Goal: Transaction & Acquisition: Purchase product/service

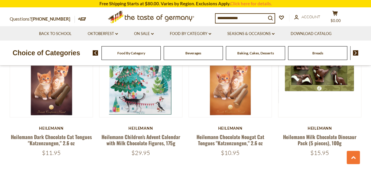
scroll to position [215, 0]
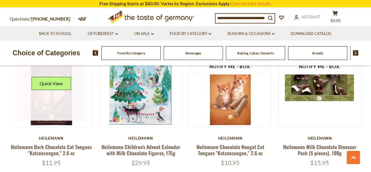
click at [86, 99] on img at bounding box center [51, 85] width 83 height 83
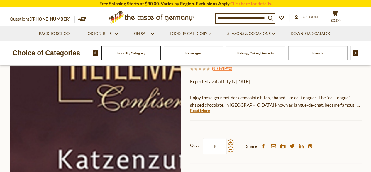
scroll to position [87, 0]
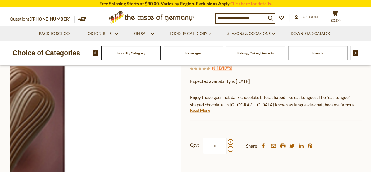
click at [168, 134] on img at bounding box center [96, 99] width 172 height 172
